Goal: Information Seeking & Learning: Learn about a topic

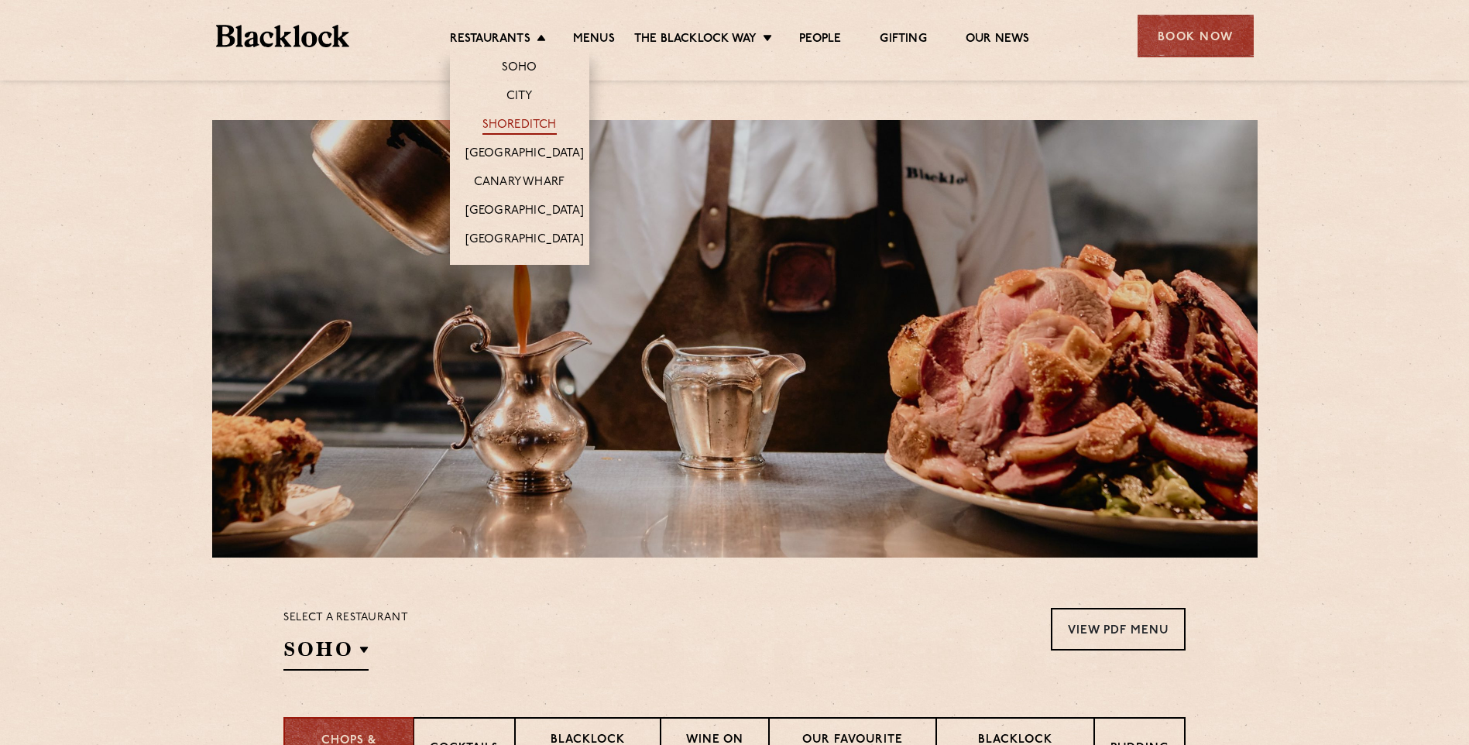
click at [522, 123] on link "Shoreditch" at bounding box center [519, 126] width 74 height 17
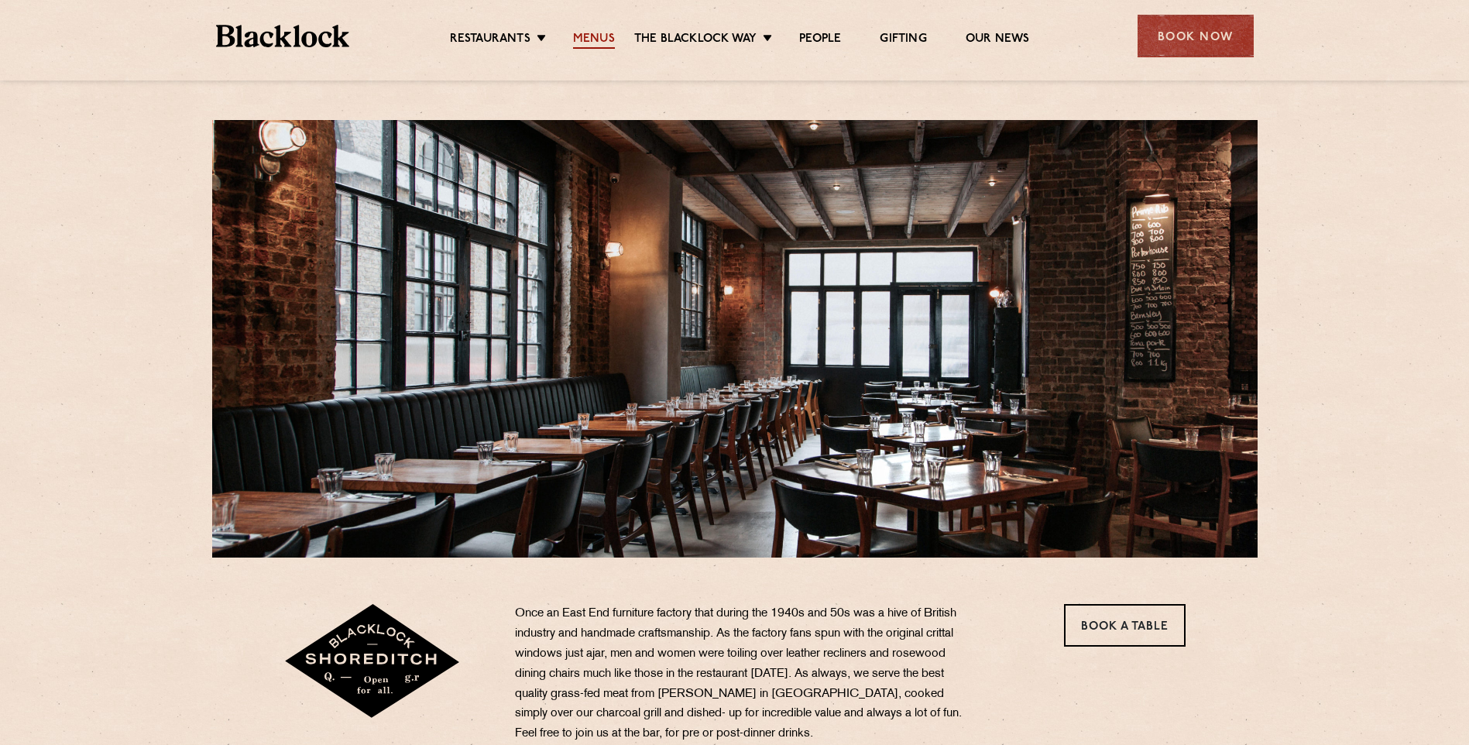
click at [595, 35] on link "Menus" at bounding box center [594, 40] width 42 height 17
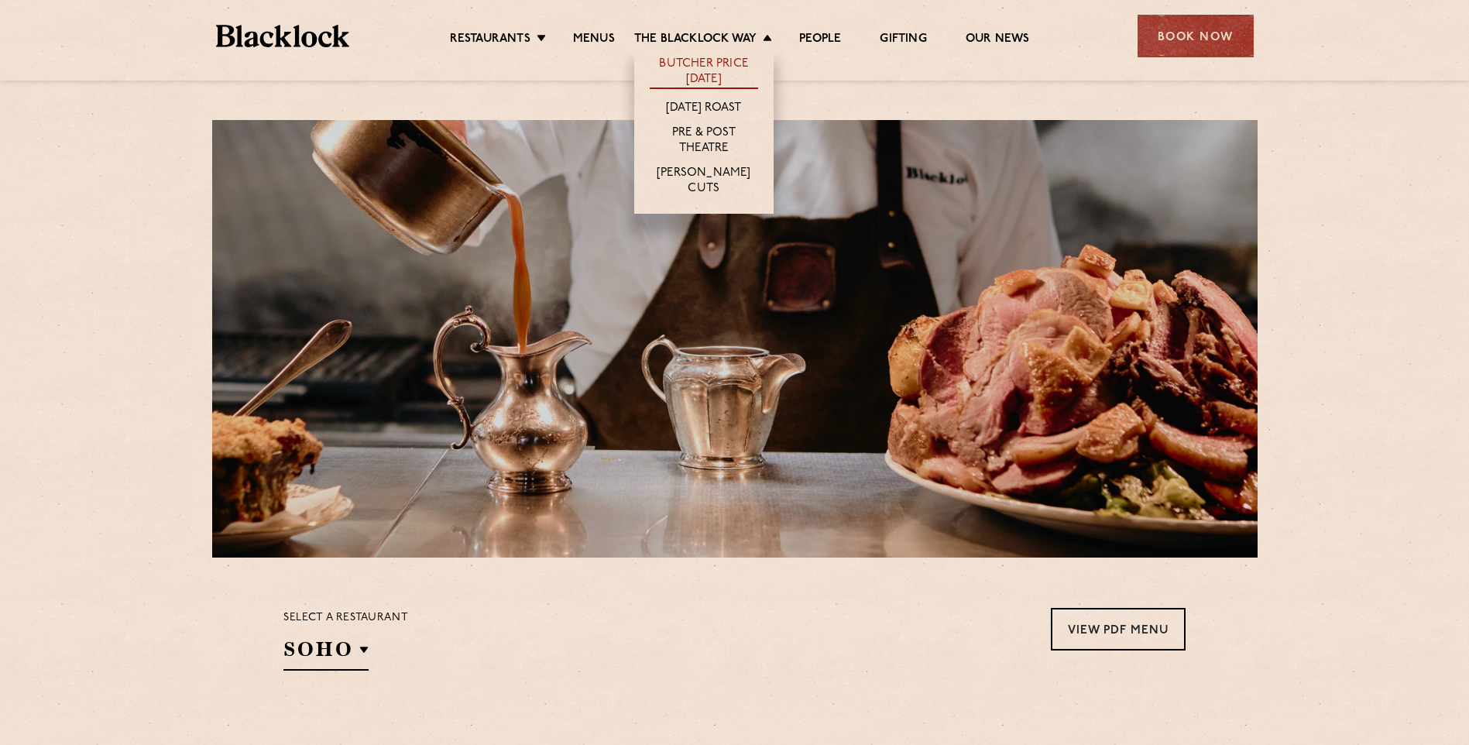
click at [702, 66] on link "Butcher Price [DATE]" at bounding box center [704, 73] width 108 height 33
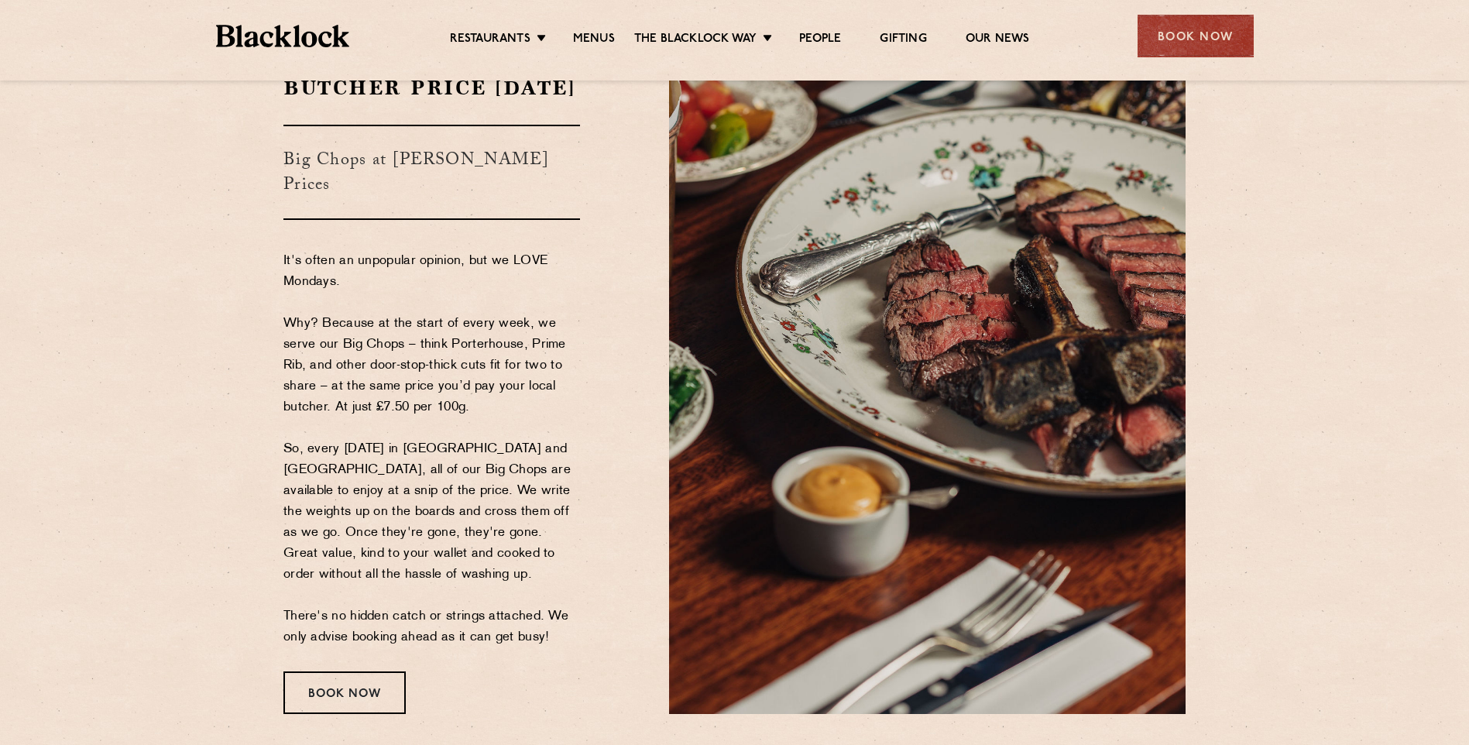
scroll to position [155, 0]
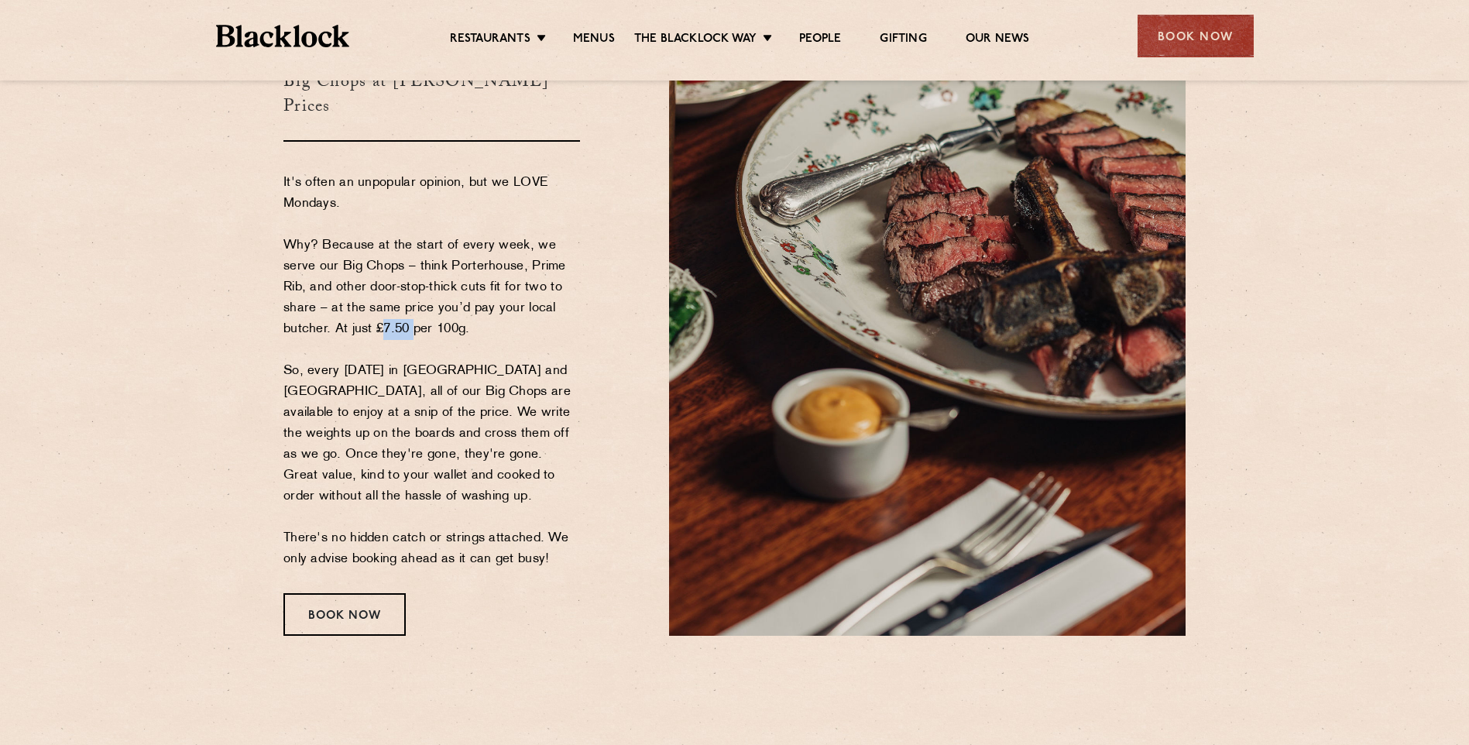
drag, startPoint x: 381, startPoint y: 332, endPoint x: 413, endPoint y: 338, distance: 32.3
click at [413, 338] on p "It's often an unpopular opinion, but we LOVE Mondays. Why? Because at the start…" at bounding box center [431, 371] width 297 height 397
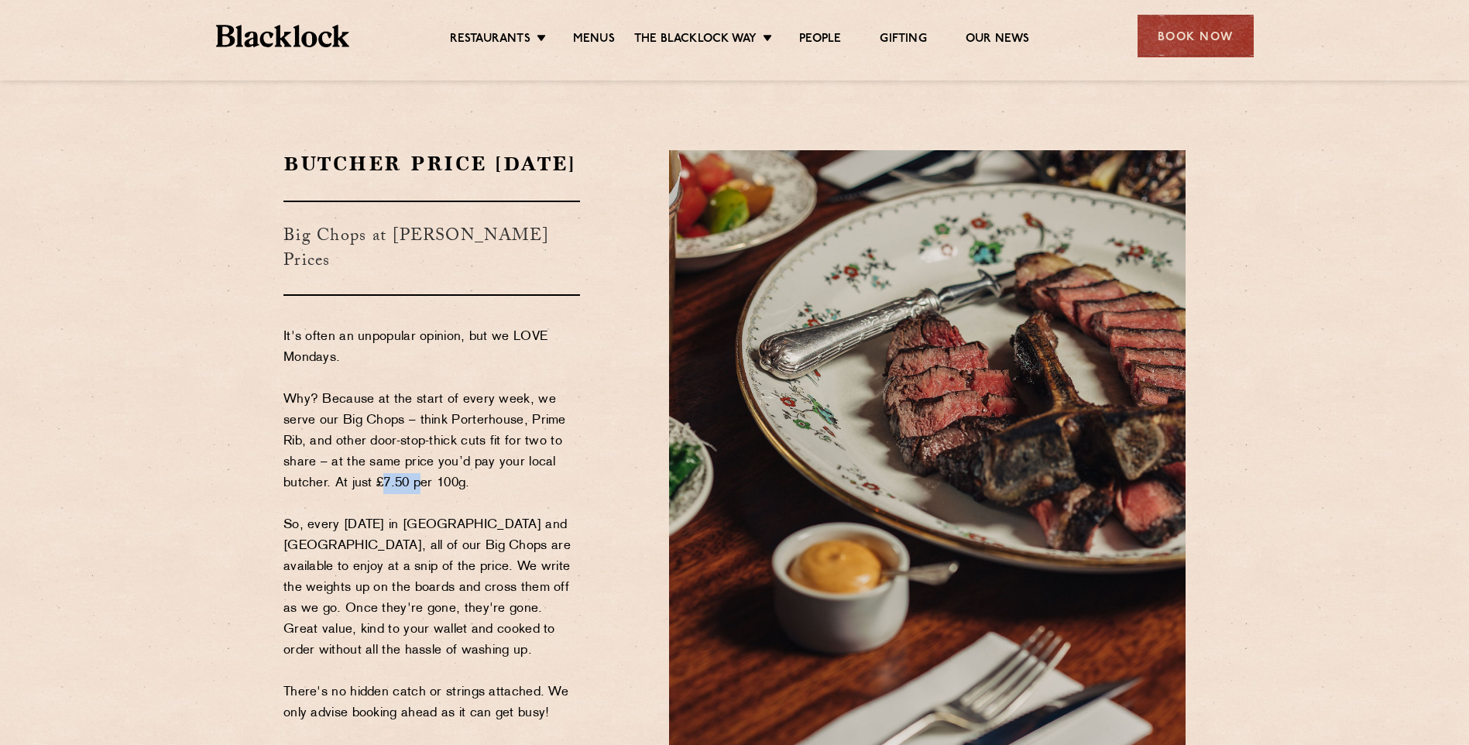
scroll to position [0, 0]
